Goal: Book appointment/travel/reservation

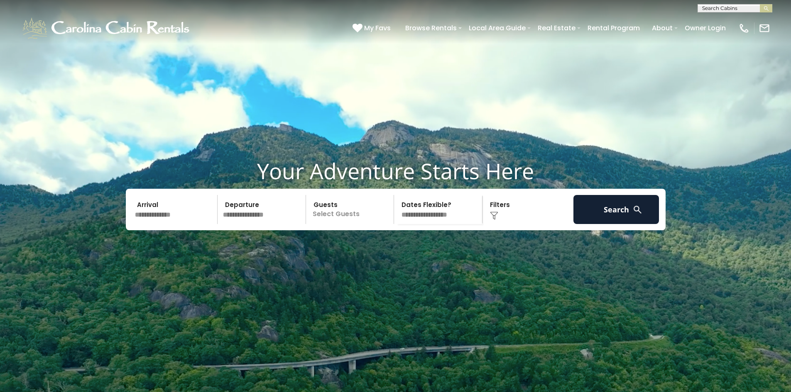
scroll to position [0, 0]
click at [719, 6] on input "text" at bounding box center [734, 9] width 73 height 8
type input "**********"
click at [722, 20] on em "[GEOGRAPHIC_DATA]" at bounding box center [733, 19] width 63 height 7
click at [764, 6] on img "submit" at bounding box center [766, 8] width 6 height 6
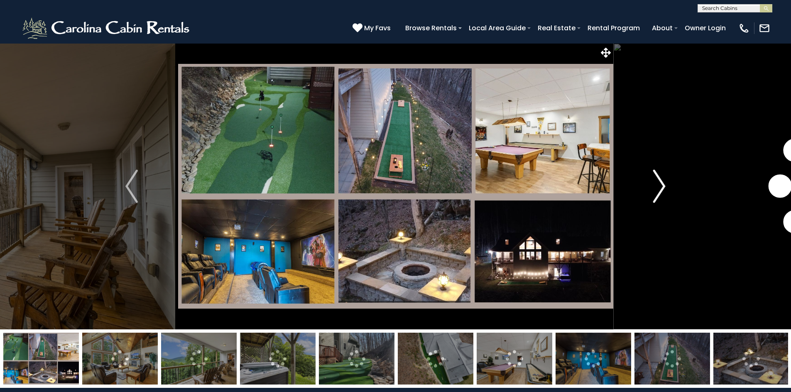
click at [661, 181] on img "Next" at bounding box center [659, 186] width 12 height 33
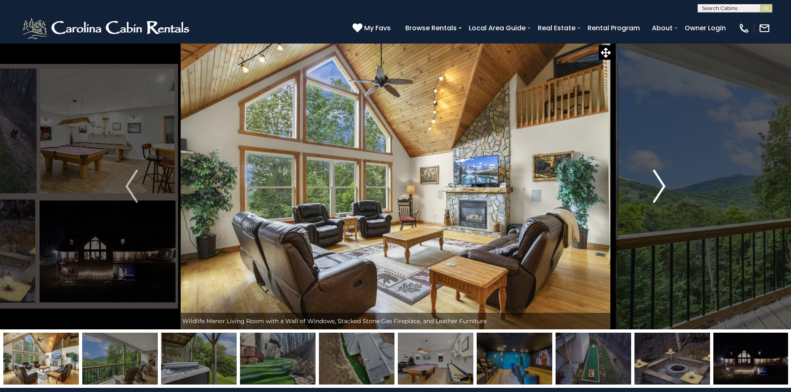
click at [661, 181] on img "Next" at bounding box center [659, 186] width 12 height 33
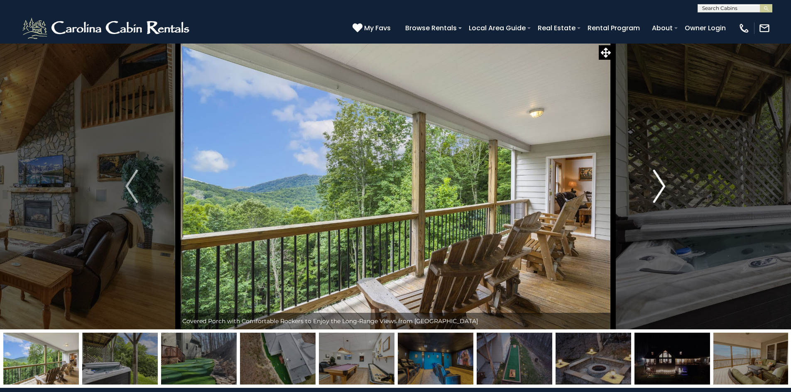
click at [661, 181] on img "Next" at bounding box center [659, 186] width 12 height 33
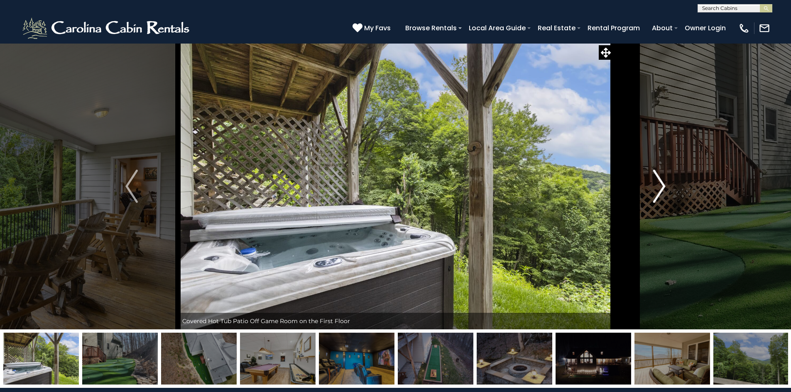
click at [661, 181] on img "Next" at bounding box center [659, 186] width 12 height 33
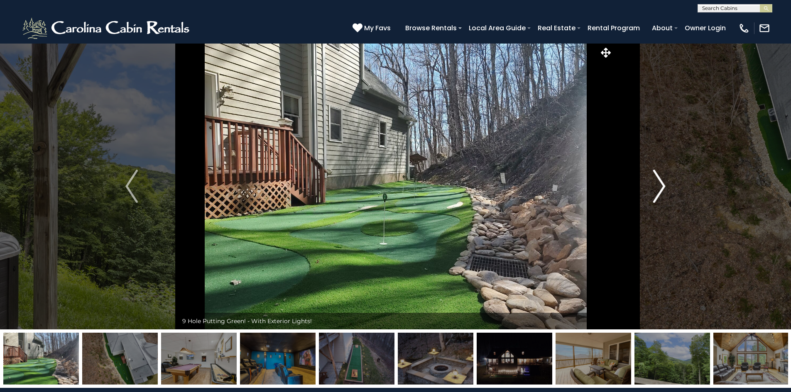
click at [661, 181] on img "Next" at bounding box center [659, 186] width 12 height 33
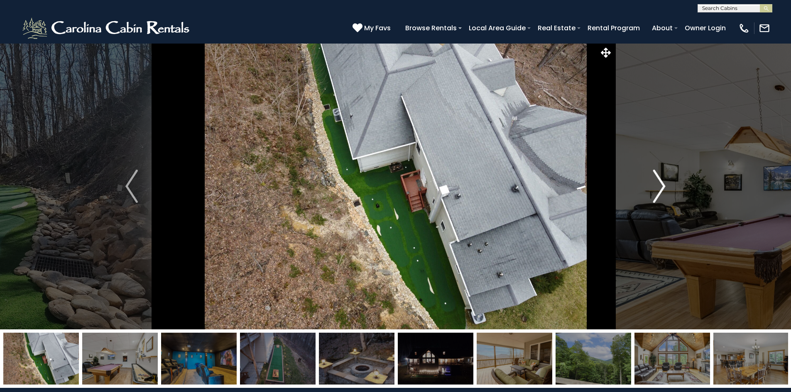
click at [661, 181] on img "Next" at bounding box center [659, 186] width 12 height 33
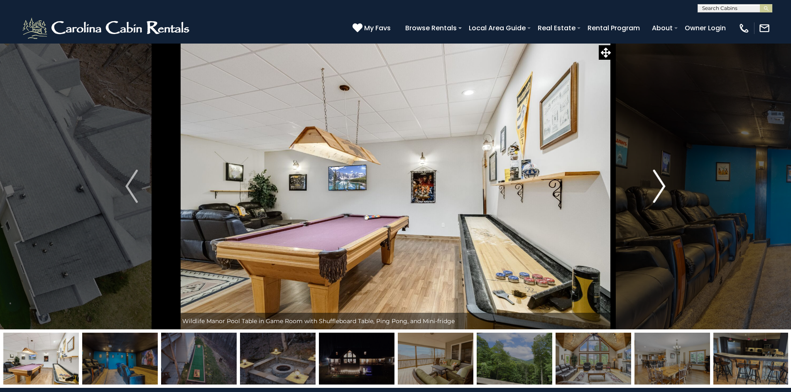
click at [661, 181] on img "Next" at bounding box center [659, 186] width 12 height 33
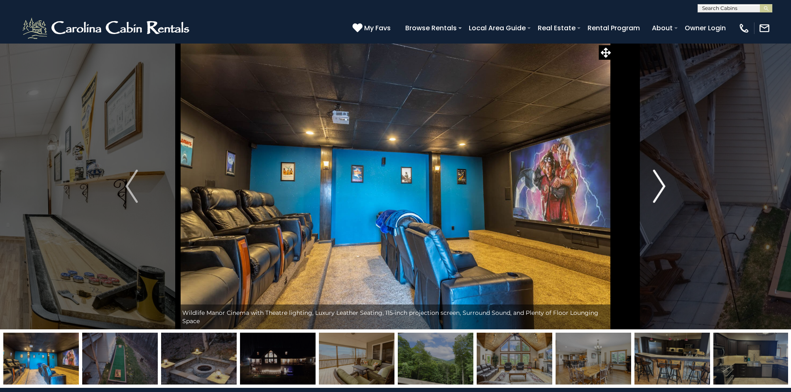
click at [661, 181] on img "Next" at bounding box center [659, 186] width 12 height 33
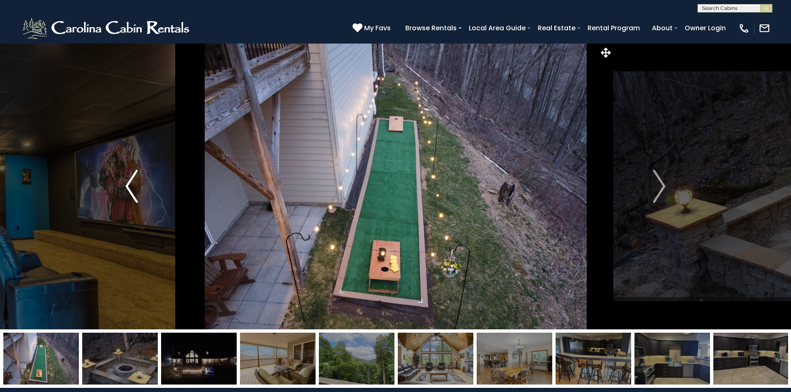
click at [126, 184] on img "Previous" at bounding box center [131, 186] width 12 height 33
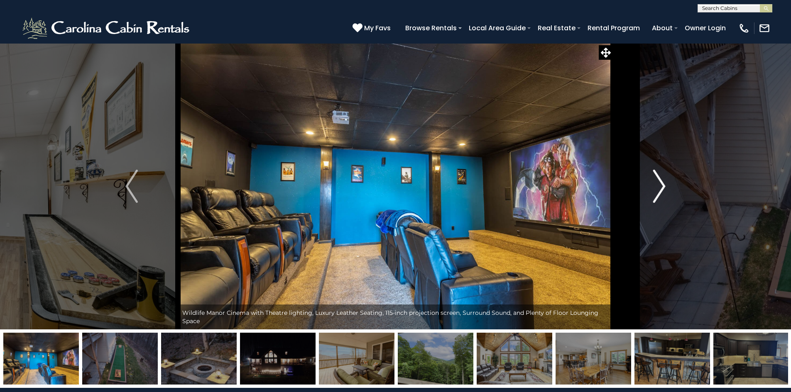
click at [660, 184] on img "Next" at bounding box center [659, 186] width 12 height 33
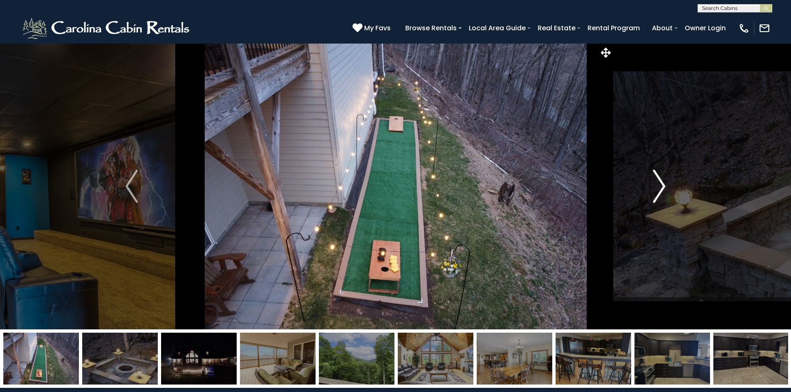
click at [660, 184] on img "Next" at bounding box center [659, 186] width 12 height 33
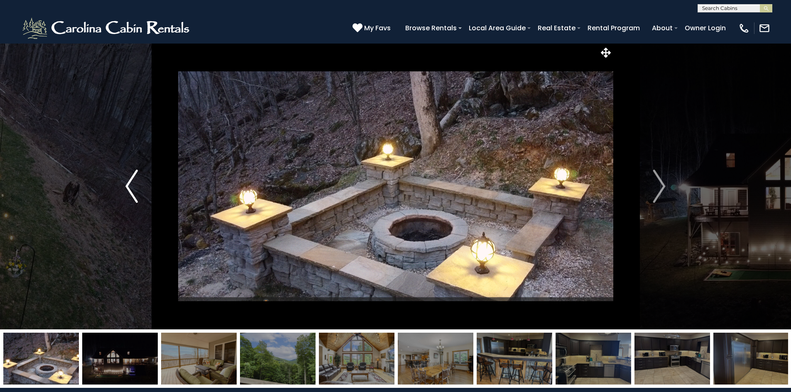
click at [134, 184] on img "Previous" at bounding box center [131, 186] width 12 height 33
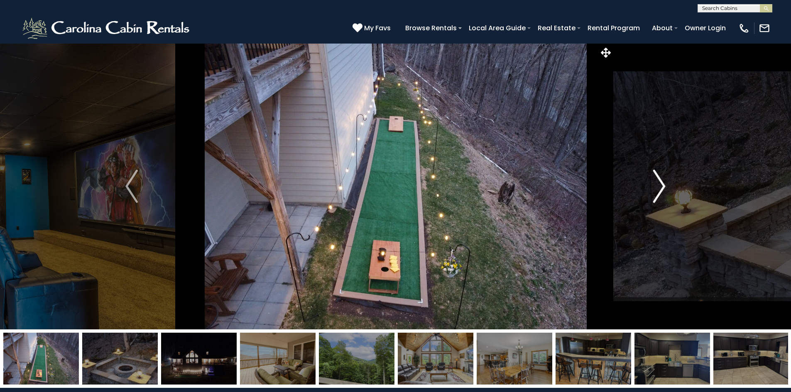
click at [660, 188] on img "Next" at bounding box center [659, 186] width 12 height 33
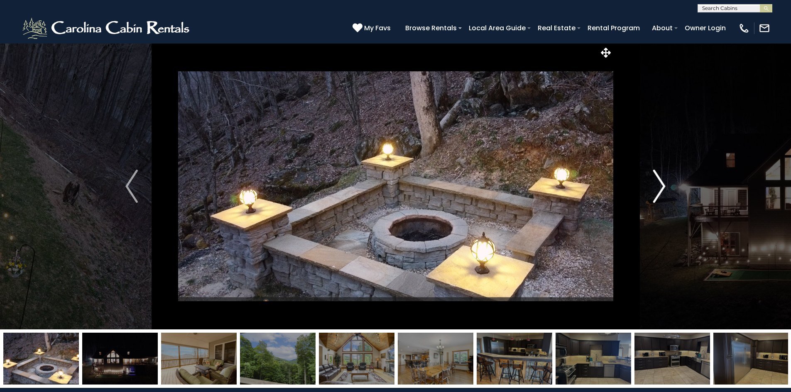
click at [660, 188] on img "Next" at bounding box center [659, 186] width 12 height 33
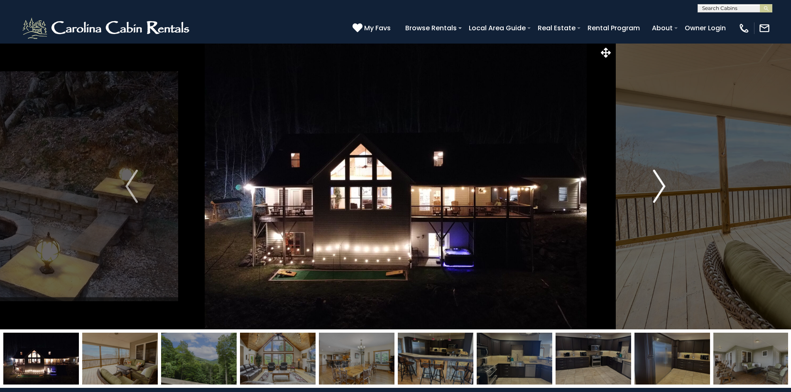
click at [660, 188] on img "Next" at bounding box center [659, 186] width 12 height 33
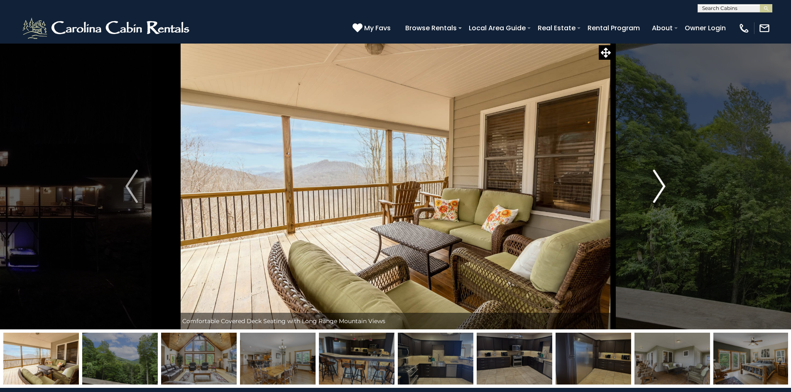
click at [660, 188] on img "Next" at bounding box center [659, 186] width 12 height 33
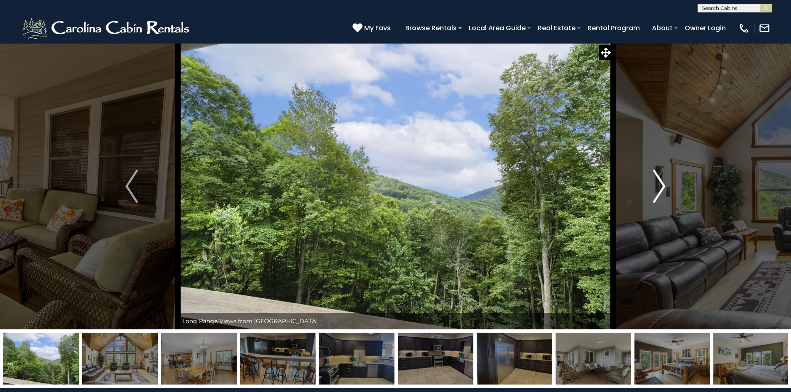
click at [660, 188] on img "Next" at bounding box center [659, 186] width 12 height 33
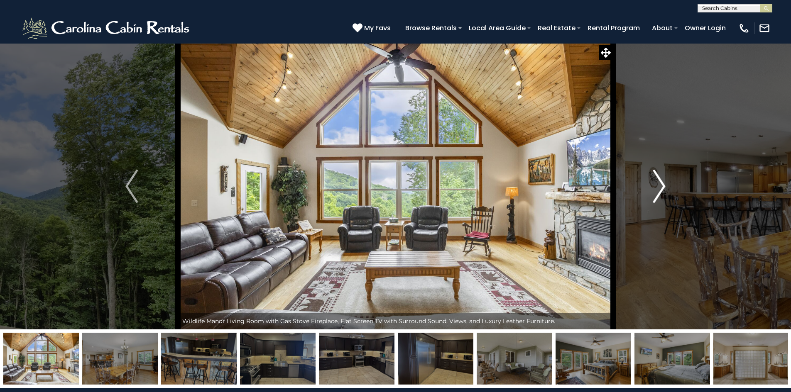
click at [660, 188] on img "Next" at bounding box center [659, 186] width 12 height 33
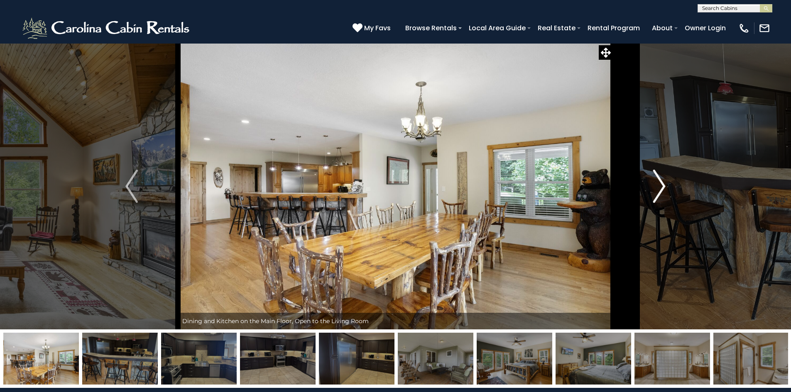
click at [660, 188] on img "Next" at bounding box center [659, 186] width 12 height 33
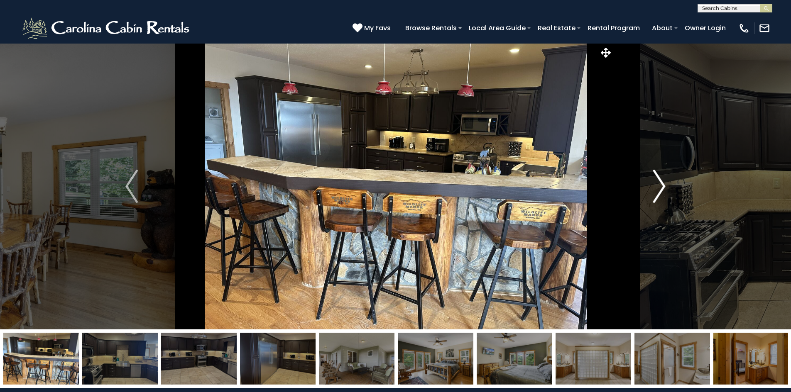
click at [660, 188] on img "Next" at bounding box center [659, 186] width 12 height 33
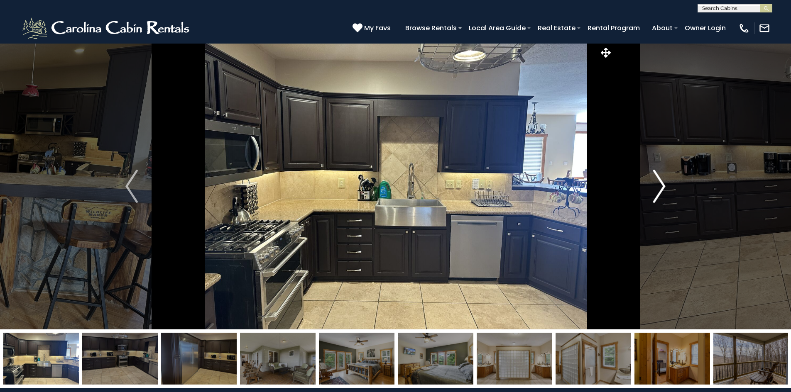
click at [660, 188] on img "Next" at bounding box center [659, 186] width 12 height 33
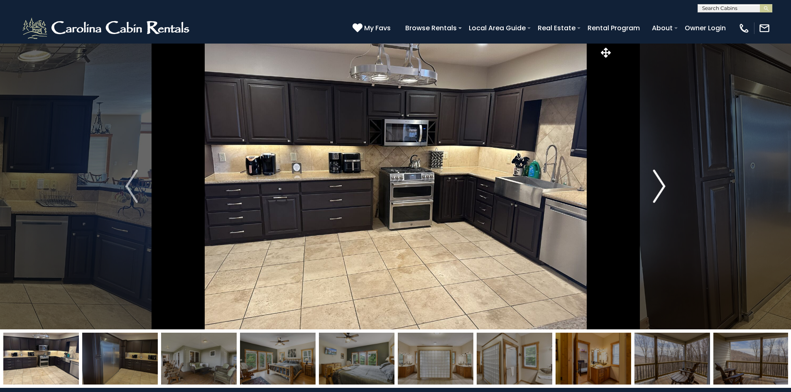
click at [660, 188] on img "Next" at bounding box center [659, 186] width 12 height 33
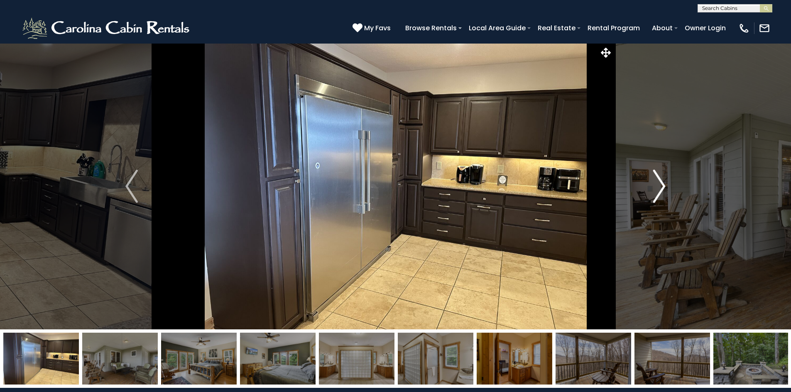
click at [660, 188] on img "Next" at bounding box center [659, 186] width 12 height 33
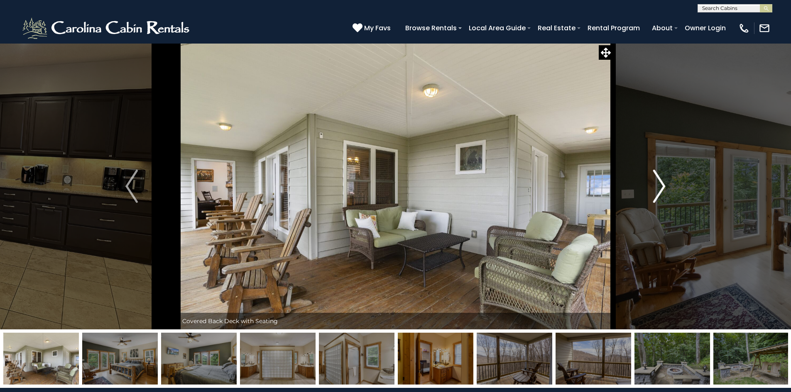
click at [660, 188] on img "Next" at bounding box center [659, 186] width 12 height 33
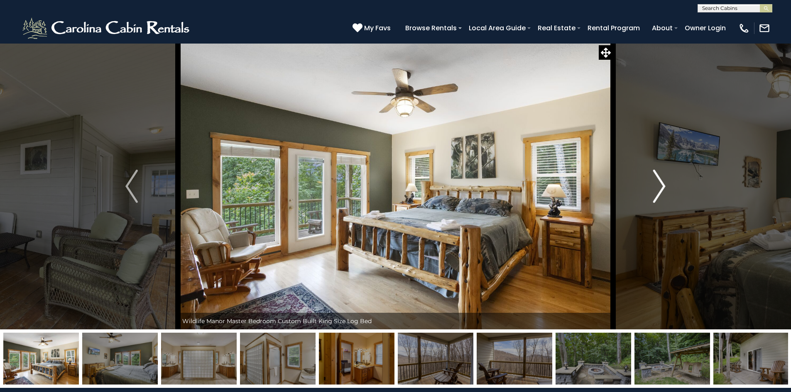
click at [660, 188] on img "Next" at bounding box center [659, 186] width 12 height 33
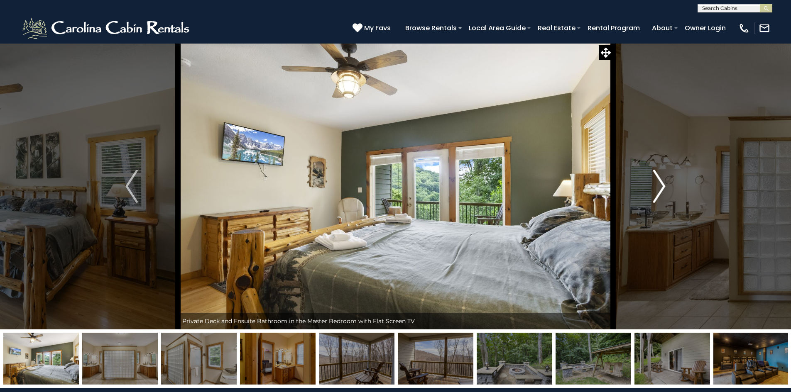
click at [660, 188] on img "Next" at bounding box center [659, 186] width 12 height 33
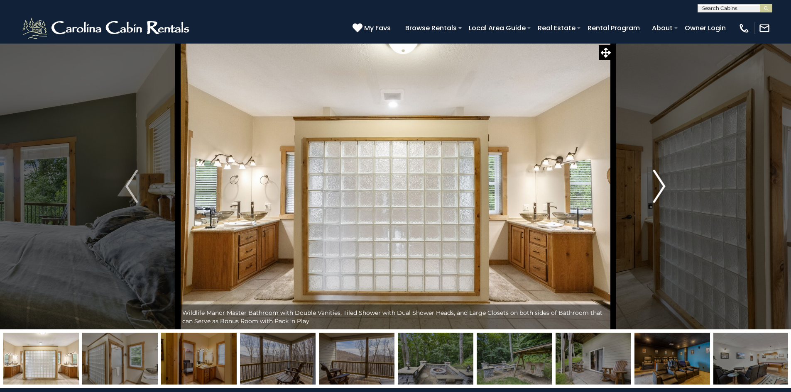
click at [660, 188] on img "Next" at bounding box center [659, 186] width 12 height 33
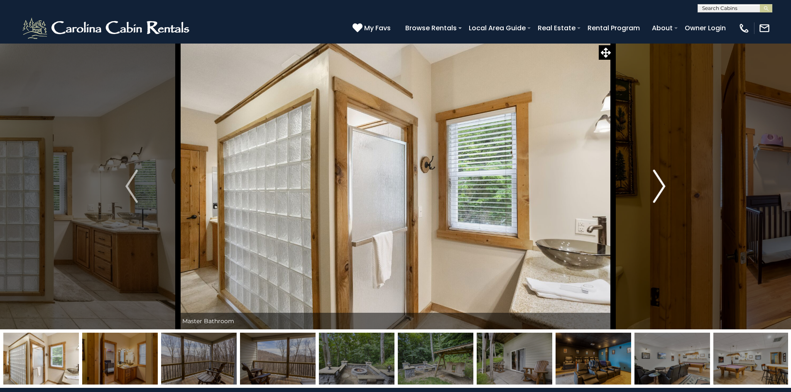
click at [660, 188] on img "Next" at bounding box center [659, 186] width 12 height 33
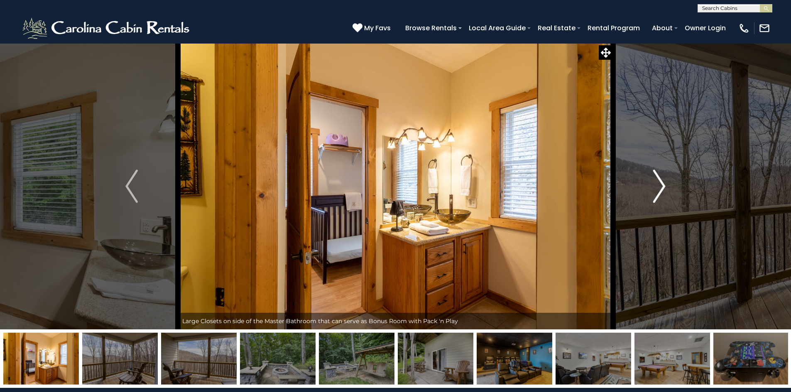
click at [660, 188] on img "Next" at bounding box center [659, 186] width 12 height 33
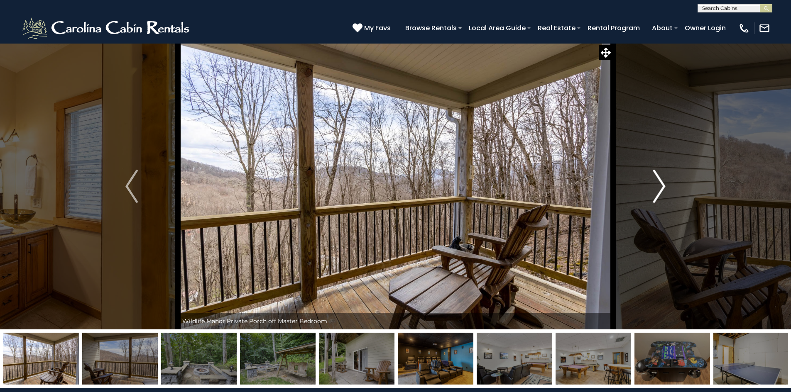
click at [660, 188] on img "Next" at bounding box center [659, 186] width 12 height 33
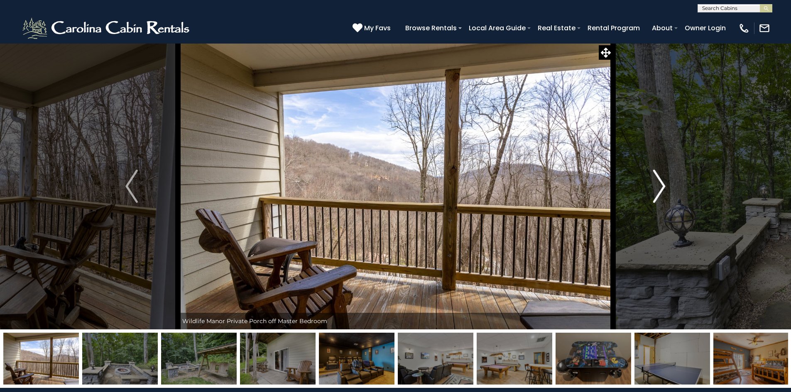
click at [660, 188] on img "Next" at bounding box center [659, 186] width 12 height 33
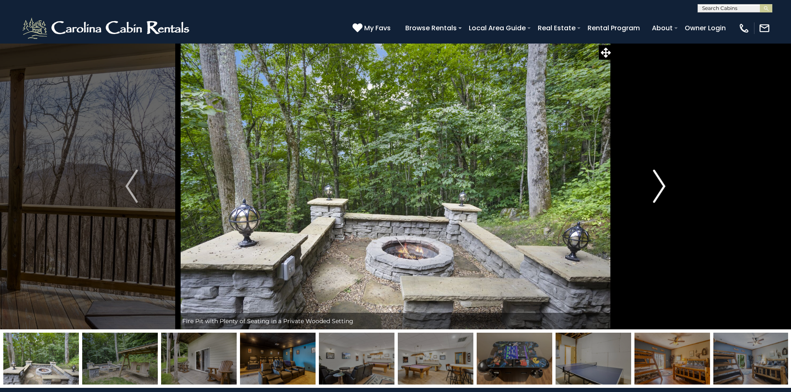
click at [660, 188] on img "Next" at bounding box center [659, 186] width 12 height 33
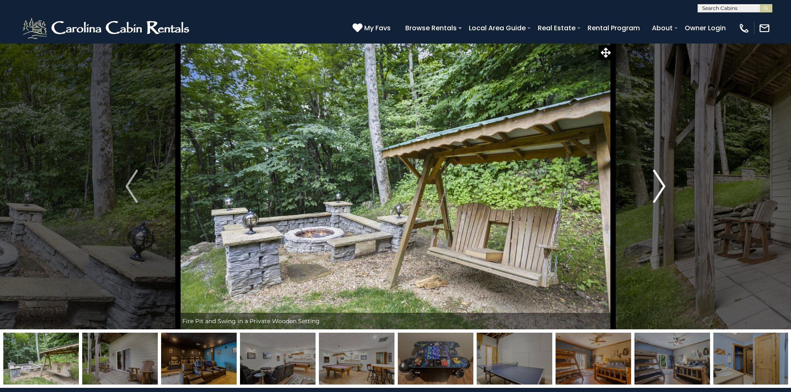
click at [660, 188] on img "Next" at bounding box center [659, 186] width 12 height 33
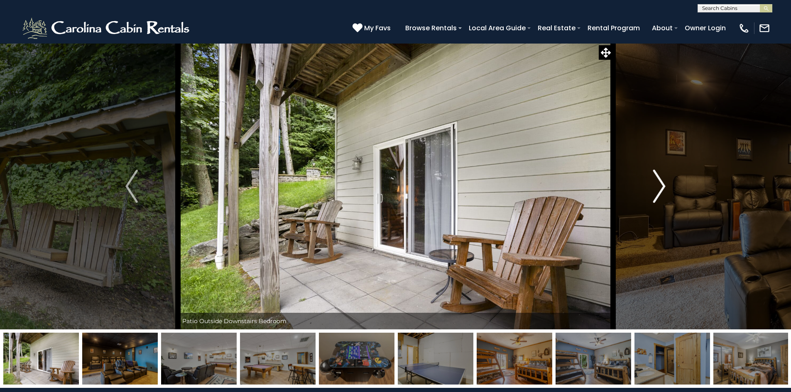
click at [660, 188] on img "Next" at bounding box center [659, 186] width 12 height 33
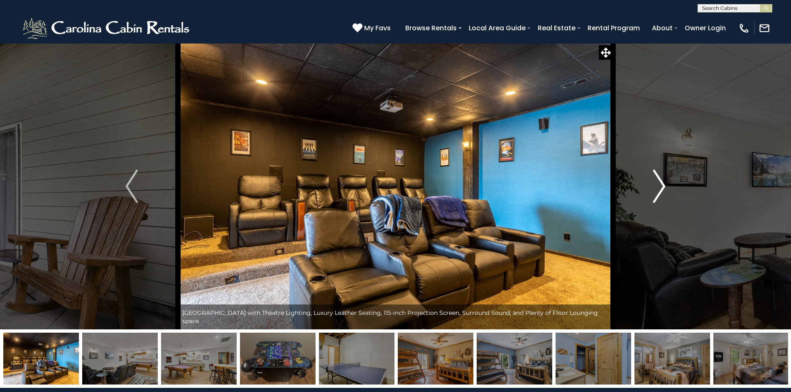
click at [660, 188] on img "Next" at bounding box center [659, 186] width 12 height 33
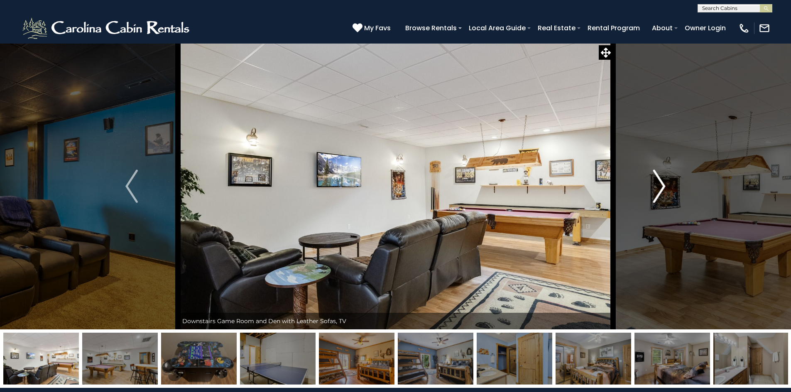
click at [660, 188] on img "Next" at bounding box center [659, 186] width 12 height 33
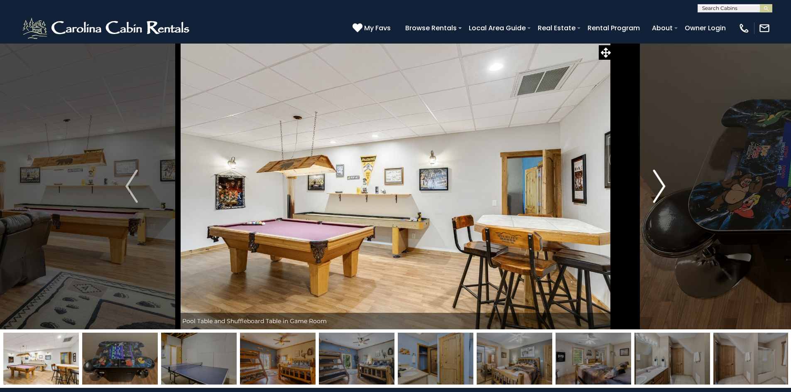
click at [660, 188] on img "Next" at bounding box center [659, 186] width 12 height 33
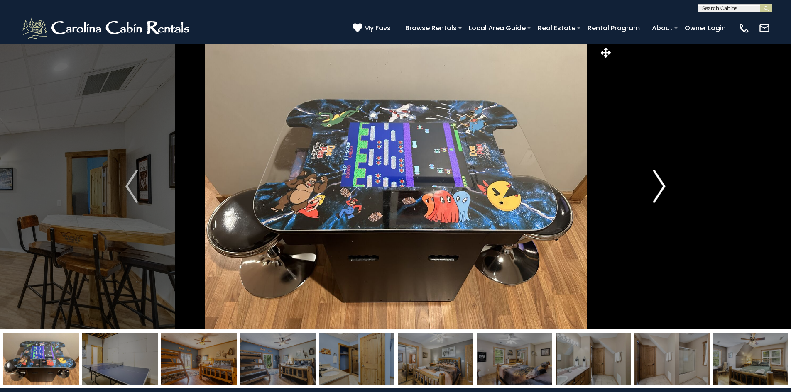
click at [660, 188] on img "Next" at bounding box center [659, 186] width 12 height 33
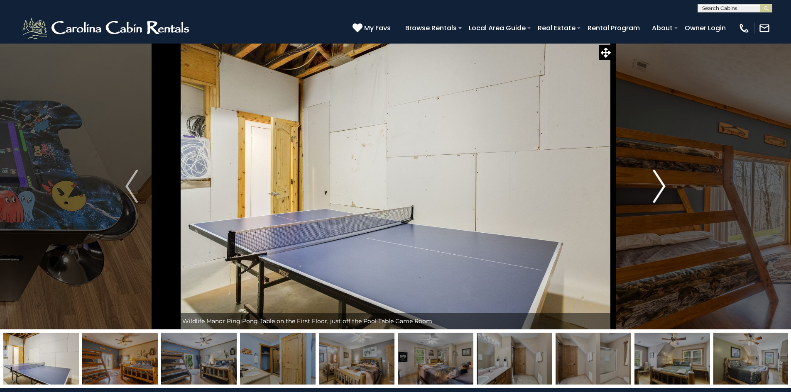
click at [660, 188] on img "Next" at bounding box center [659, 186] width 12 height 33
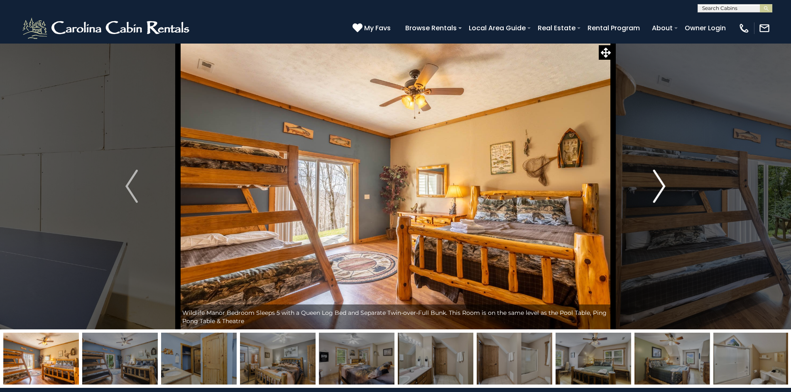
click at [660, 188] on img "Next" at bounding box center [659, 186] width 12 height 33
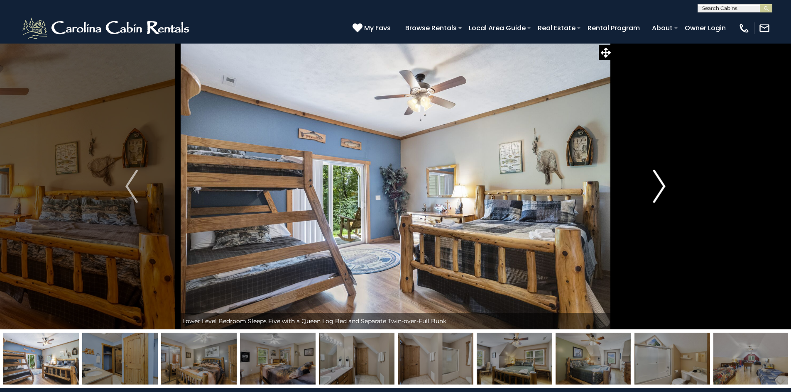
click at [660, 188] on img "Next" at bounding box center [659, 186] width 12 height 33
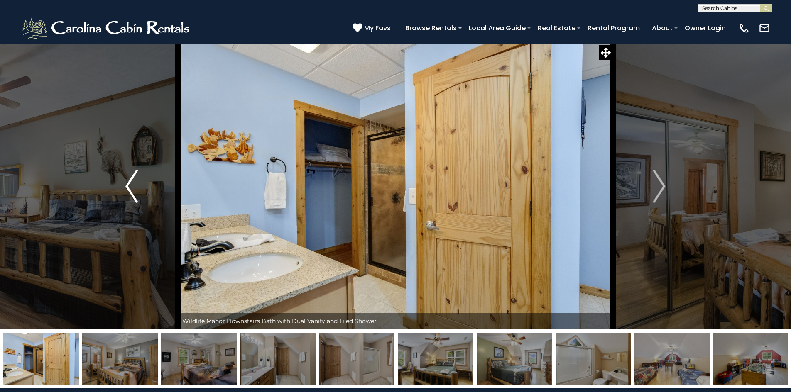
click at [124, 183] on button "Previous" at bounding box center [131, 186] width 93 height 286
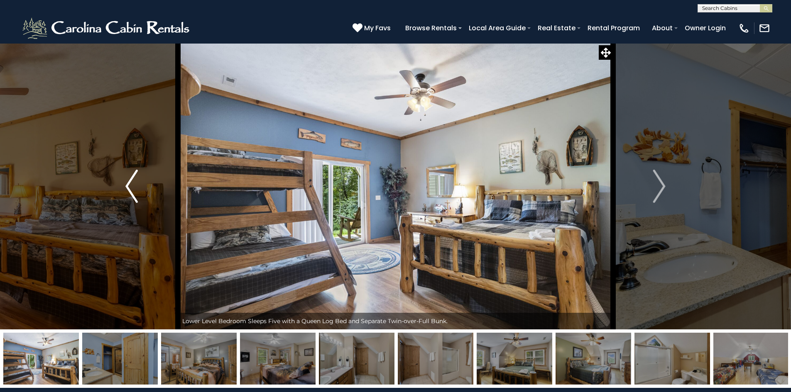
click at [126, 185] on img "Previous" at bounding box center [131, 186] width 12 height 33
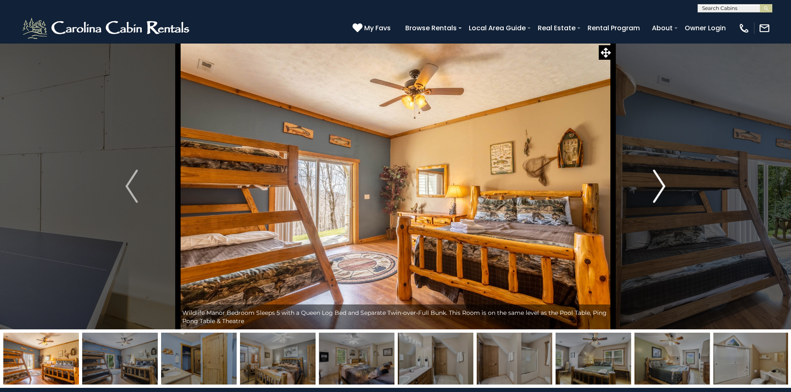
click at [660, 178] on img "Next" at bounding box center [659, 186] width 12 height 33
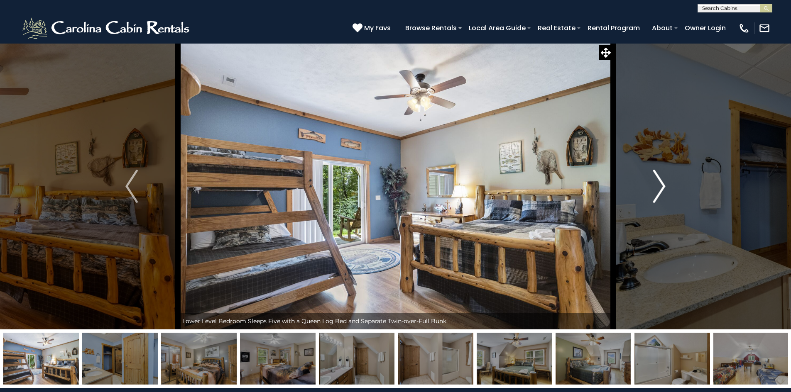
click at [660, 178] on img "Next" at bounding box center [659, 186] width 12 height 33
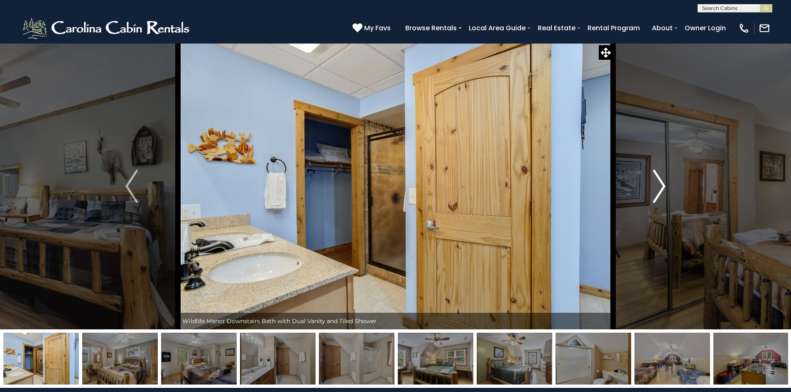
click at [660, 178] on img "Next" at bounding box center [659, 186] width 12 height 33
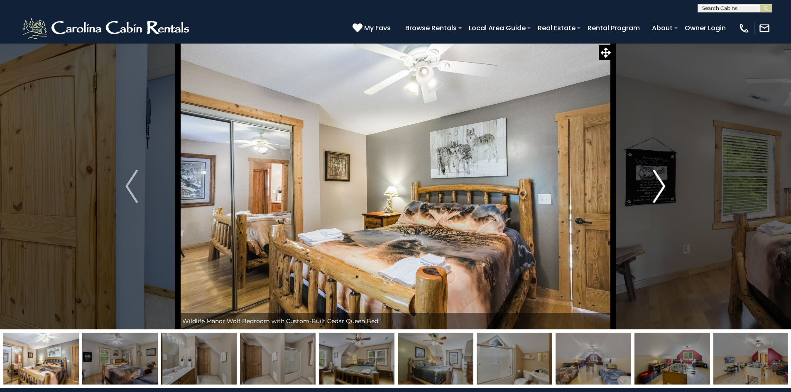
click at [660, 178] on img "Next" at bounding box center [659, 186] width 12 height 33
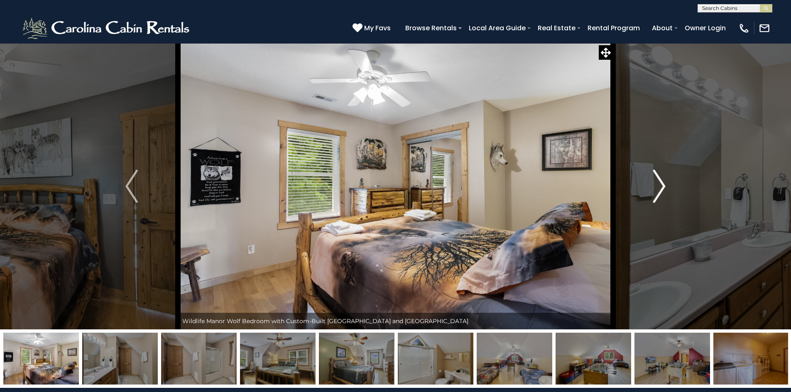
click at [660, 178] on img "Next" at bounding box center [659, 186] width 12 height 33
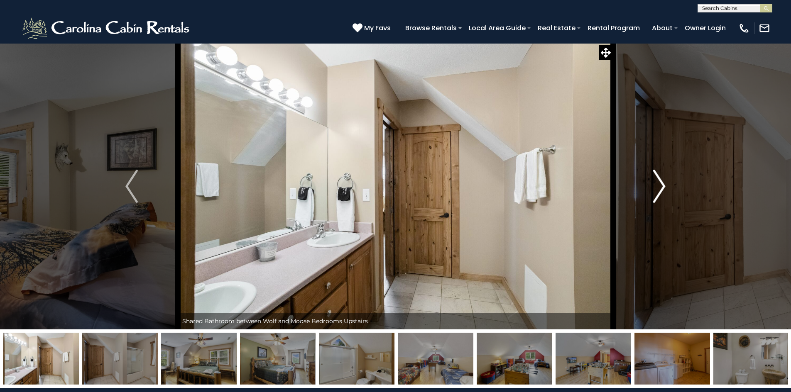
click at [660, 178] on img "Next" at bounding box center [659, 186] width 12 height 33
